Goal: Task Accomplishment & Management: Manage account settings

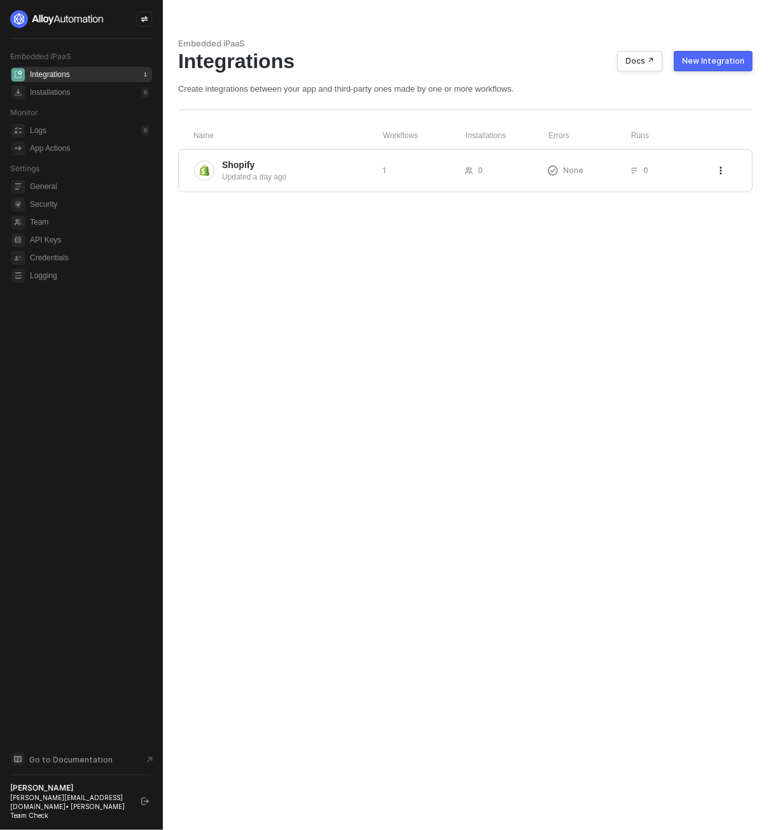
click at [451, 284] on div "Embedded iPaaS Integrations Docs ↗ New Integration Create integrations between …" at bounding box center [465, 415] width 605 height 830
click at [62, 185] on span "General" at bounding box center [90, 186] width 120 height 15
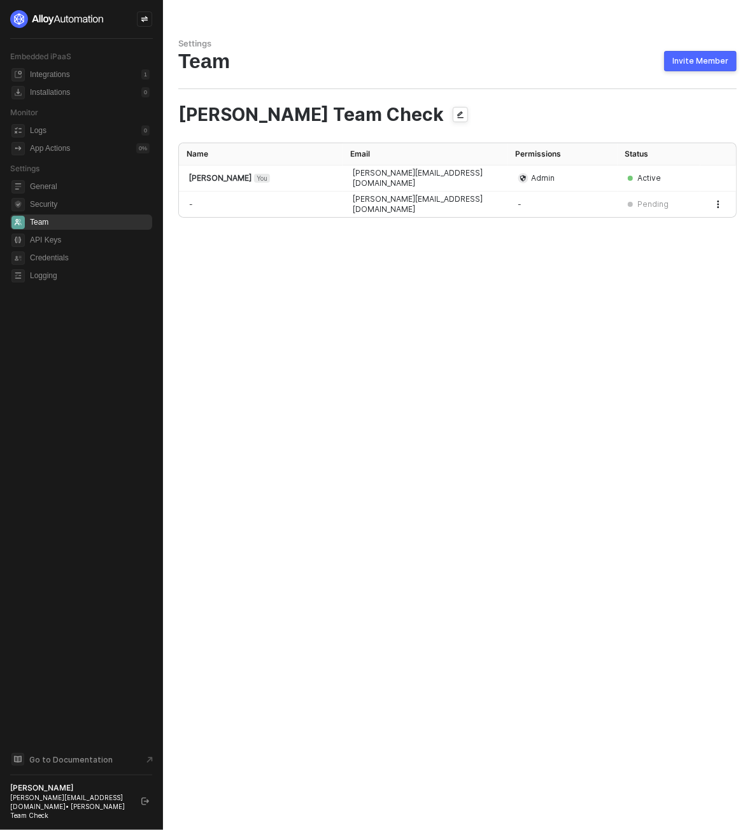
click at [485, 16] on div "Settings Team Invite Member Oliver Team Check Name Email Permissions Status Oli…" at bounding box center [457, 415] width 589 height 830
click at [144, 805] on icon "logout" at bounding box center [145, 801] width 8 height 8
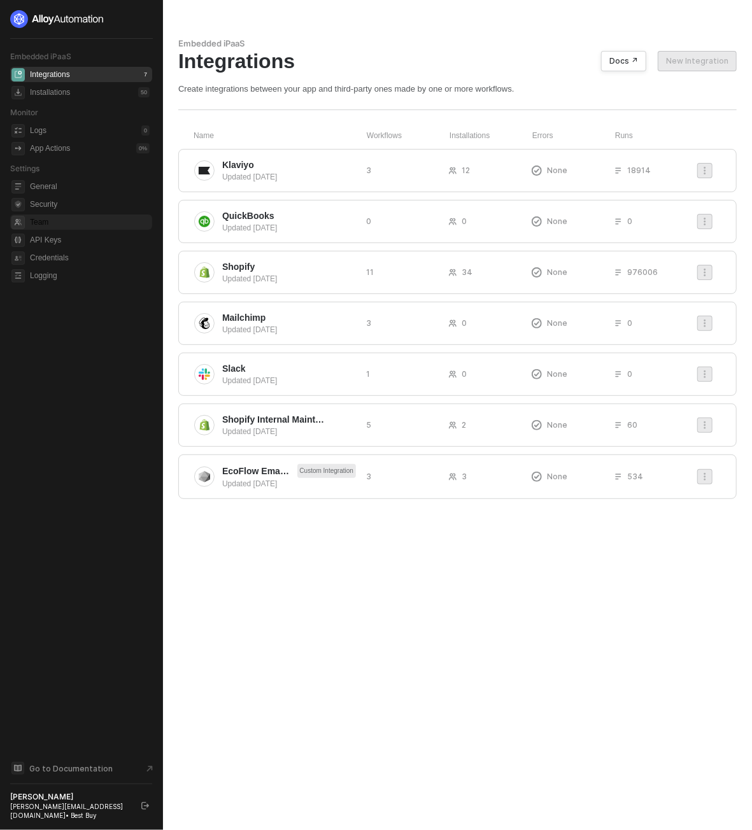
click at [70, 224] on span "Team" at bounding box center [90, 221] width 120 height 15
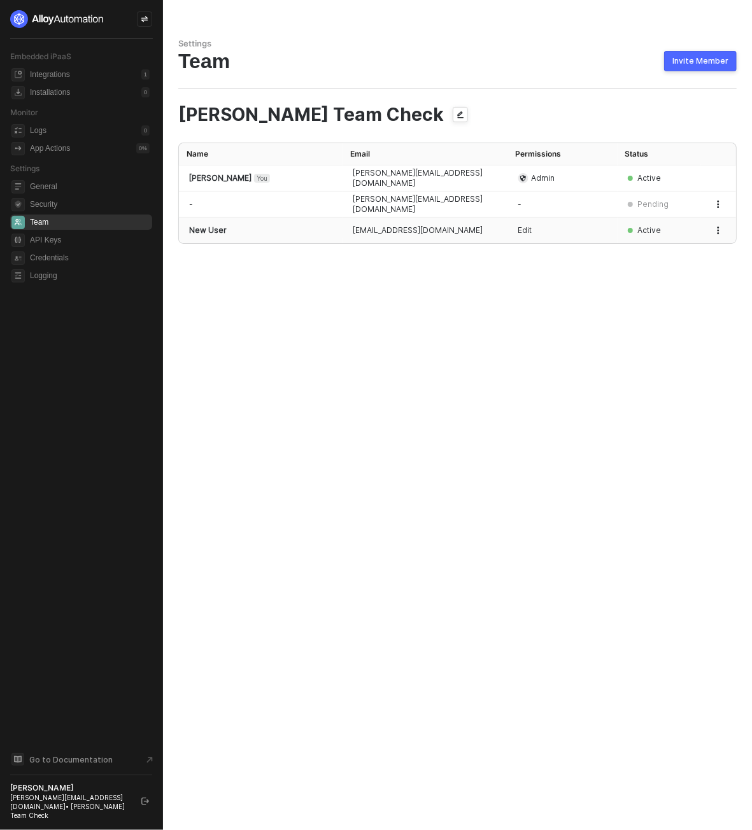
click at [722, 231] on button "button" at bounding box center [717, 230] width 15 height 15
click at [677, 284] on span "Edit Permissions" at bounding box center [673, 282] width 84 height 12
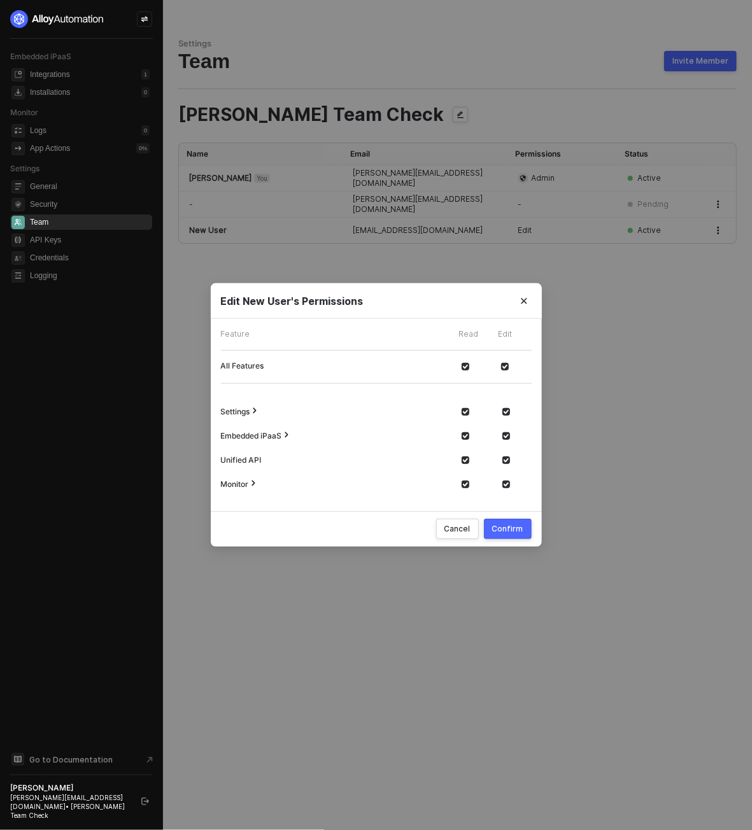
click at [253, 484] on icon "icon-expand-arrow" at bounding box center [253, 483] width 9 height 9
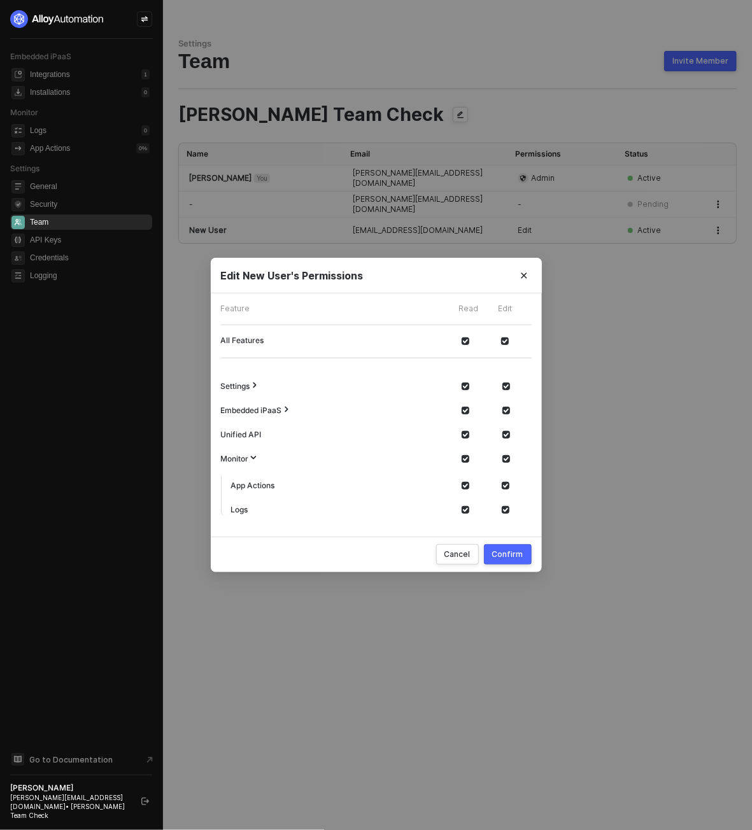
click at [289, 411] on icon "icon-expand-arrow" at bounding box center [286, 409] width 9 height 9
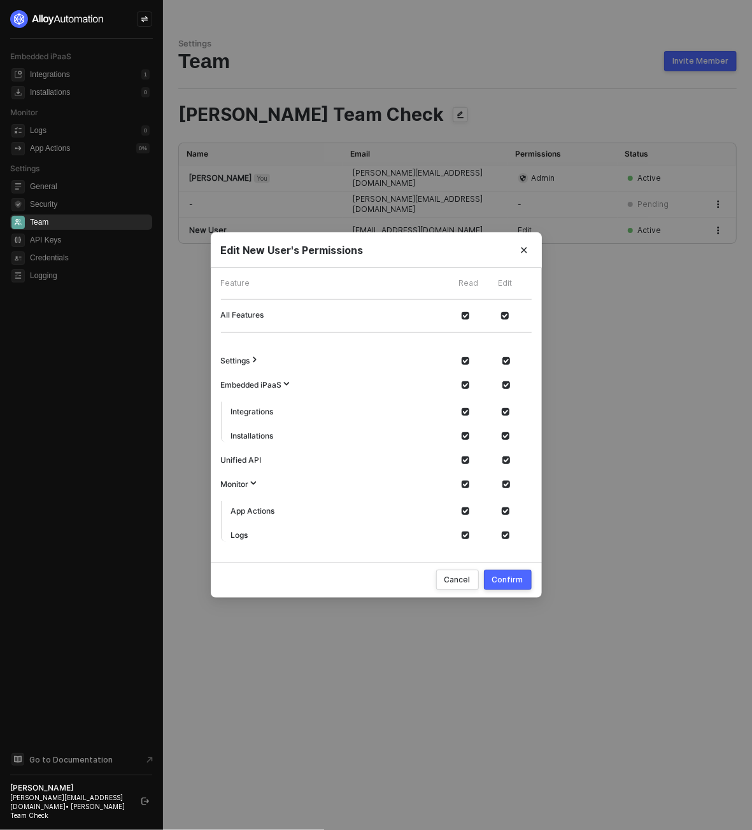
click at [260, 361] on div "Settings" at bounding box center [324, 360] width 216 height 14
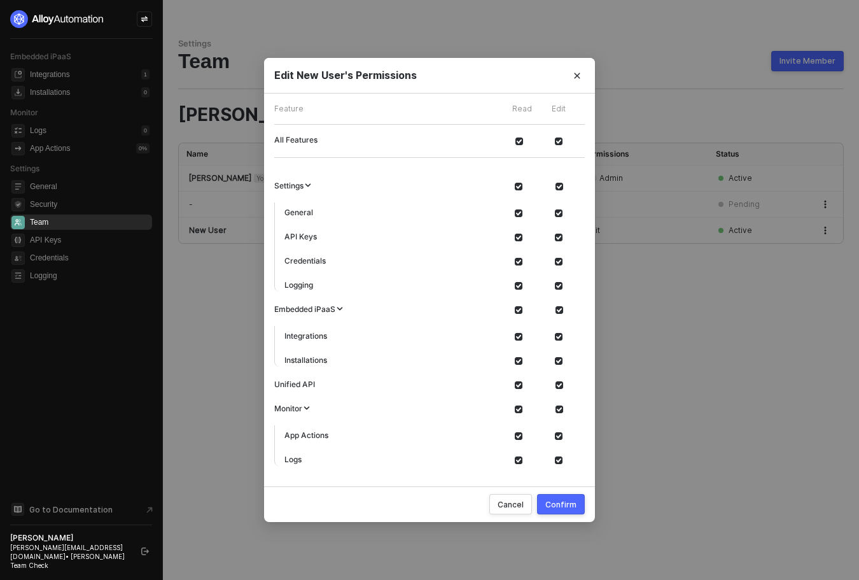
click at [314, 299] on div "Settings General API Keys Credentials Logging" at bounding box center [429, 239] width 311 height 123
click at [225, 286] on div "Edit New User's Permissions Feature Read Edit All Features Settings General API…" at bounding box center [429, 290] width 859 height 580
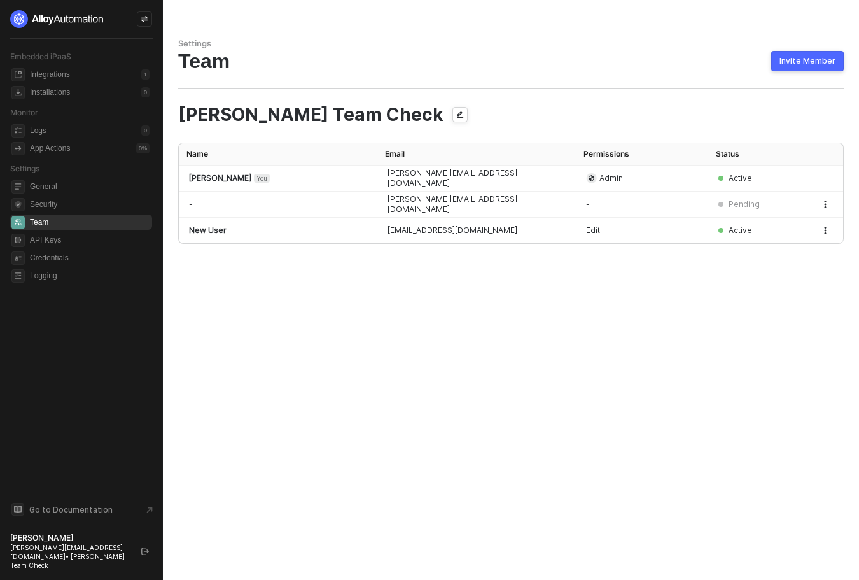
click at [489, 473] on div "Settings Team Invite Member Oliver Team Check Name Email Permissions Status Oli…" at bounding box center [511, 290] width 696 height 580
click at [751, 203] on icon "button" at bounding box center [826, 204] width 2 height 8
drag, startPoint x: 526, startPoint y: 403, endPoint x: 845, endPoint y: 74, distance: 457.7
click at [527, 402] on div "Settings Team Invite Member Oliver Team Check Name Email Permissions Status Oli…" at bounding box center [511, 290] width 696 height 580
click at [751, 63] on div "Invite Member" at bounding box center [808, 61] width 56 height 10
